Goal: Find specific page/section: Find specific page/section

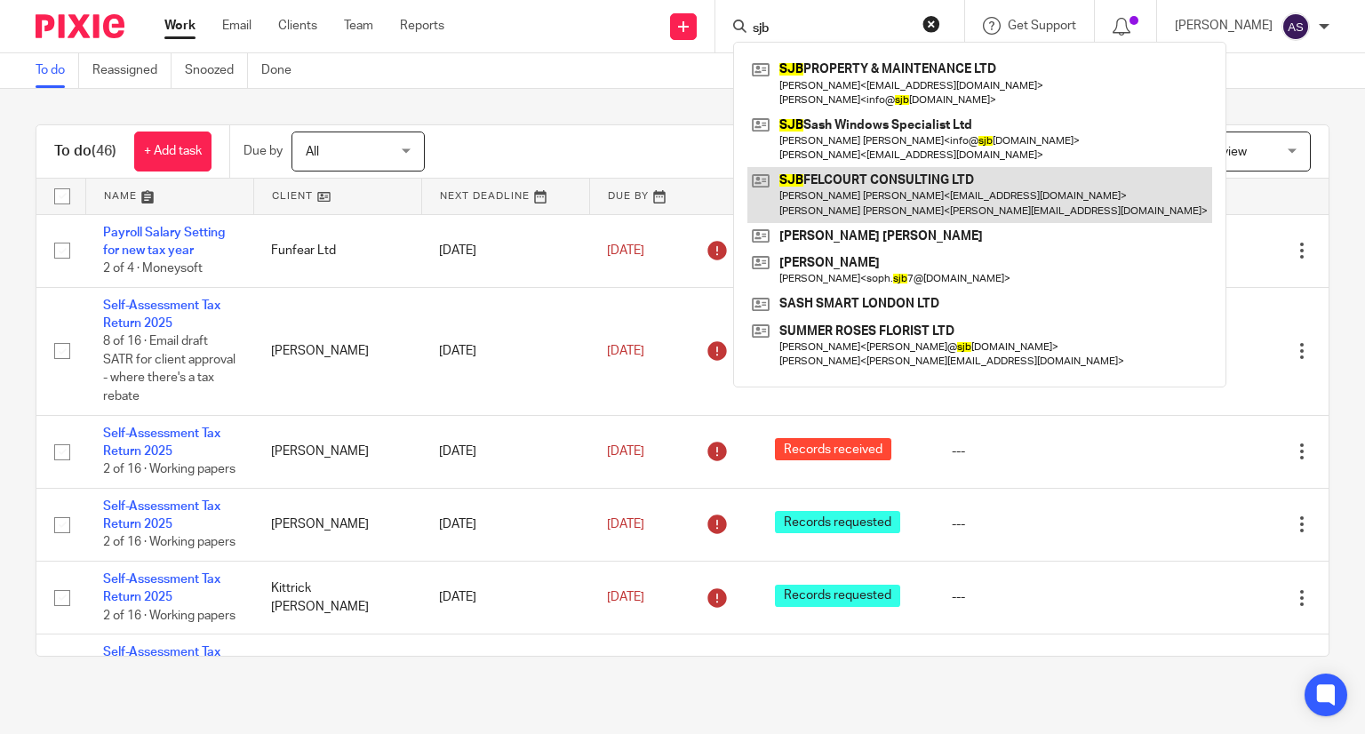
type input "sjb"
click at [889, 194] on link at bounding box center [979, 194] width 465 height 55
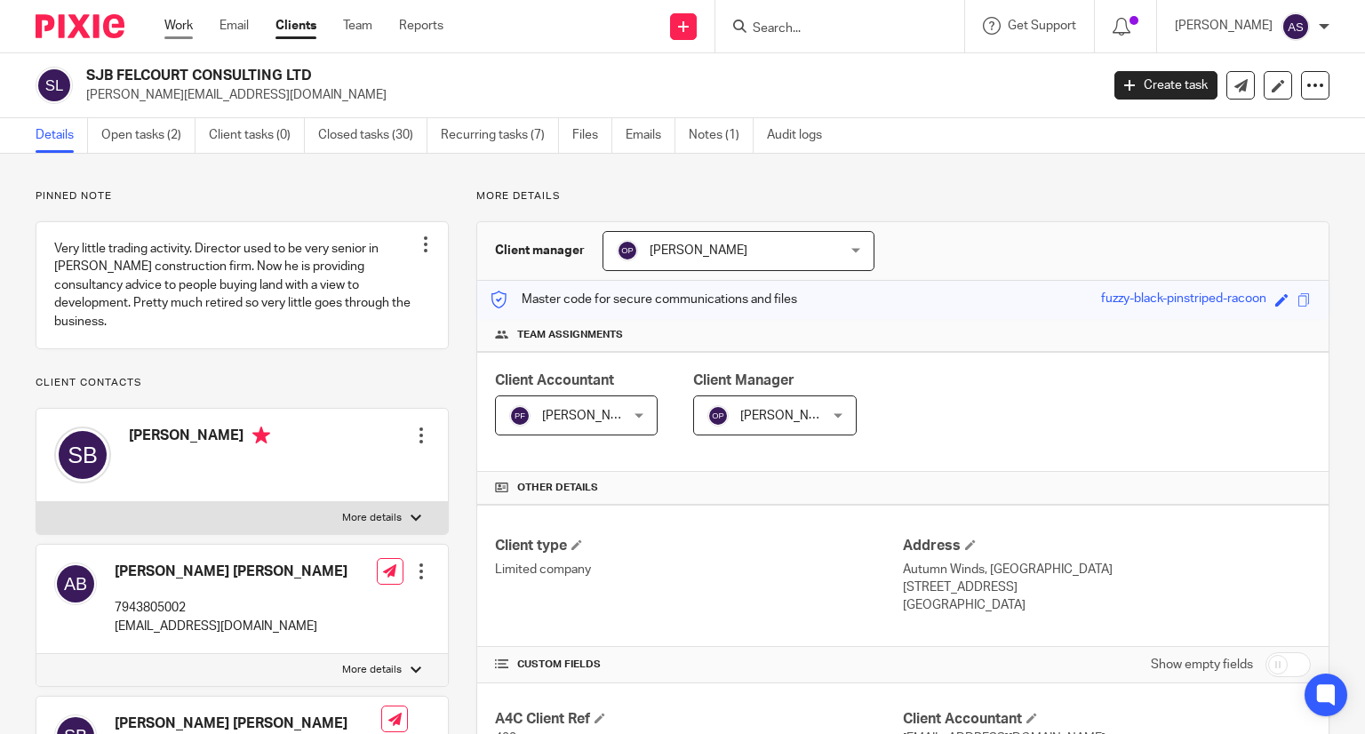
click at [185, 29] on link "Work" at bounding box center [178, 26] width 28 height 18
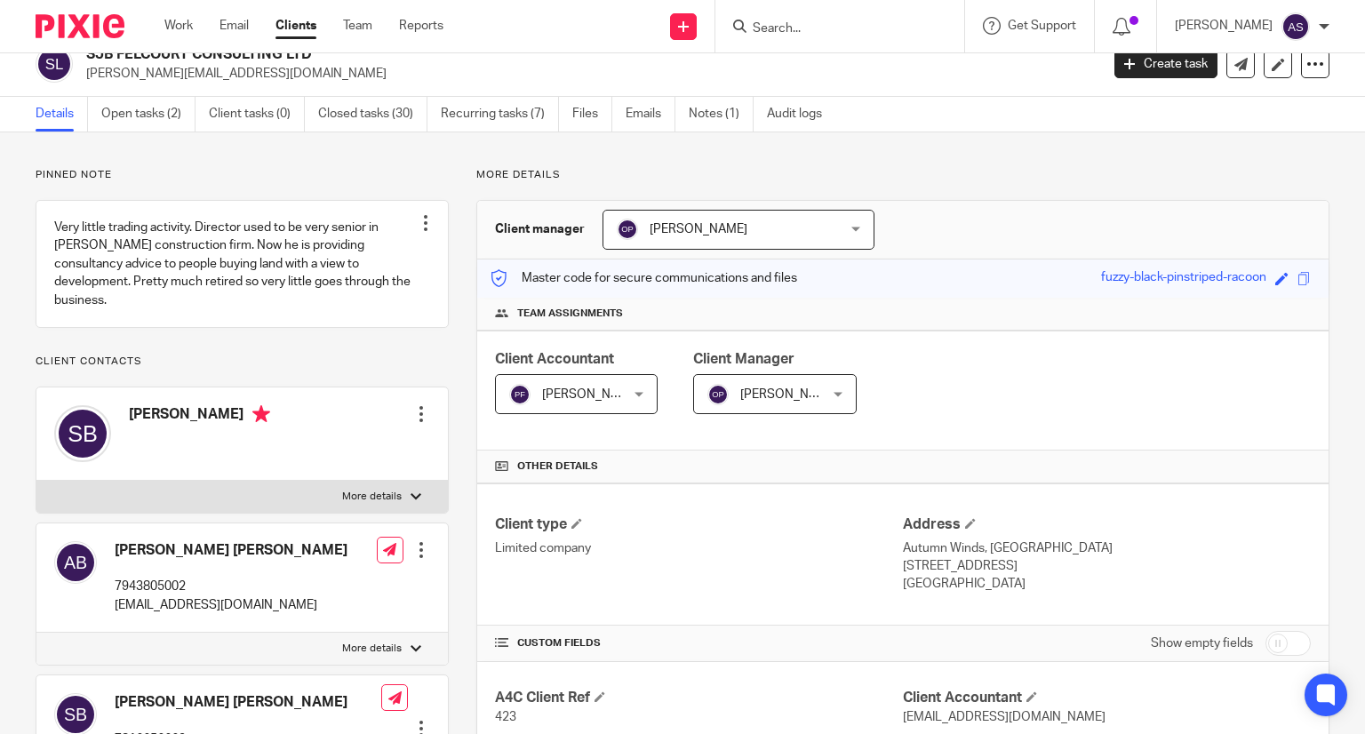
scroll to position [16, 0]
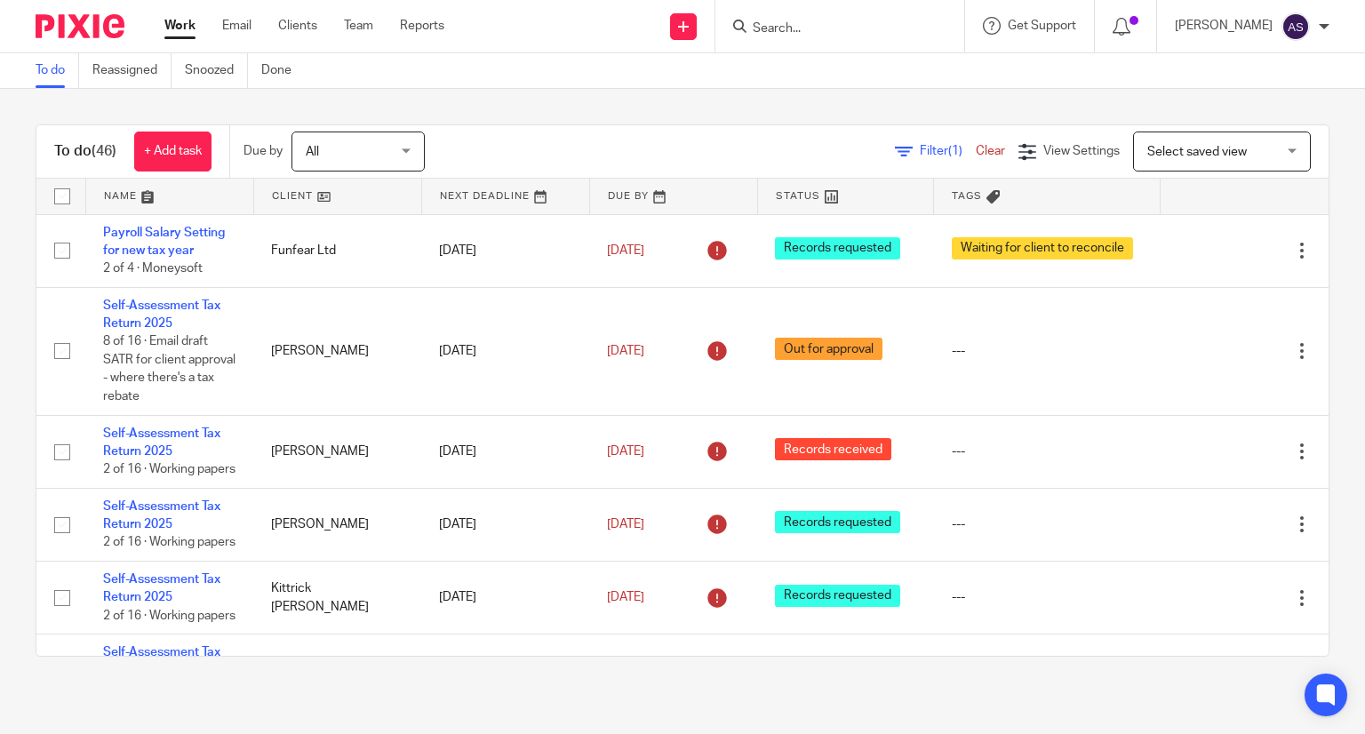
click at [813, 29] on input "Search" at bounding box center [831, 29] width 160 height 16
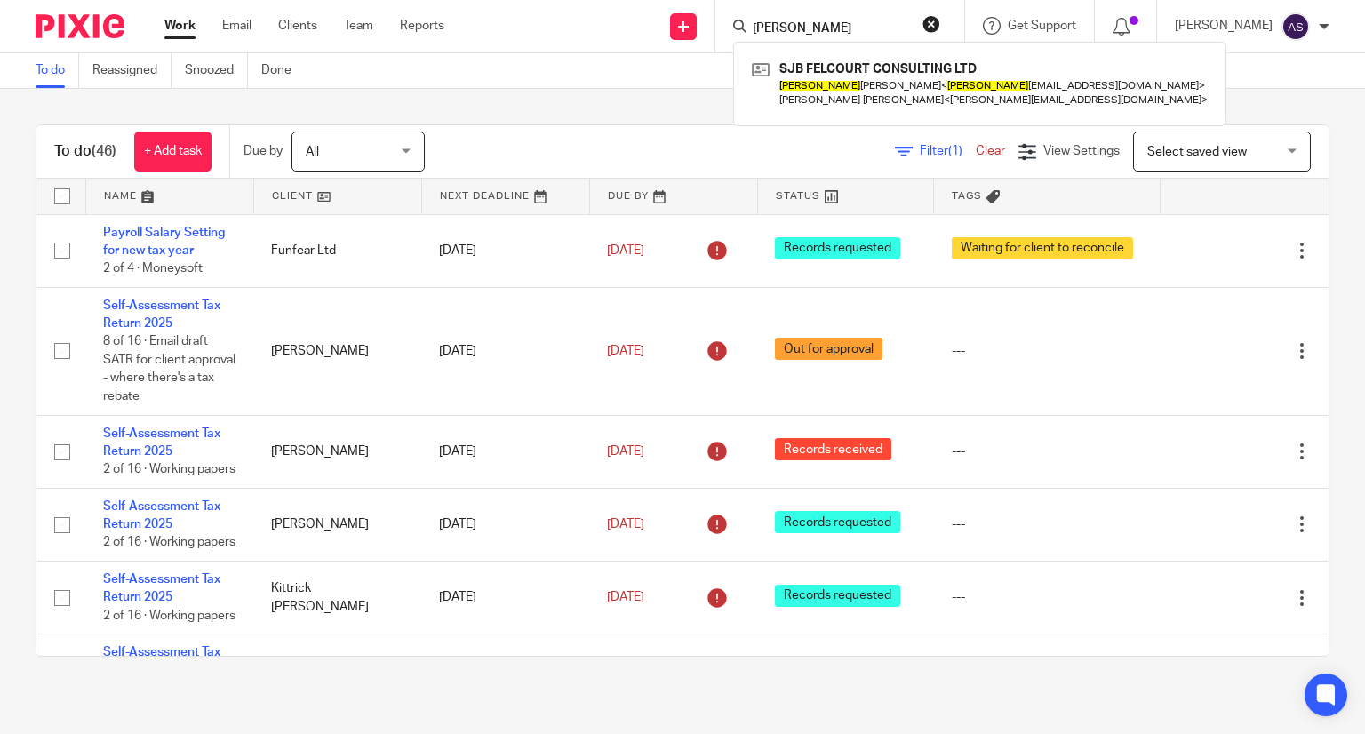
type input "[PERSON_NAME]"
